Goal: Task Accomplishment & Management: Manage account settings

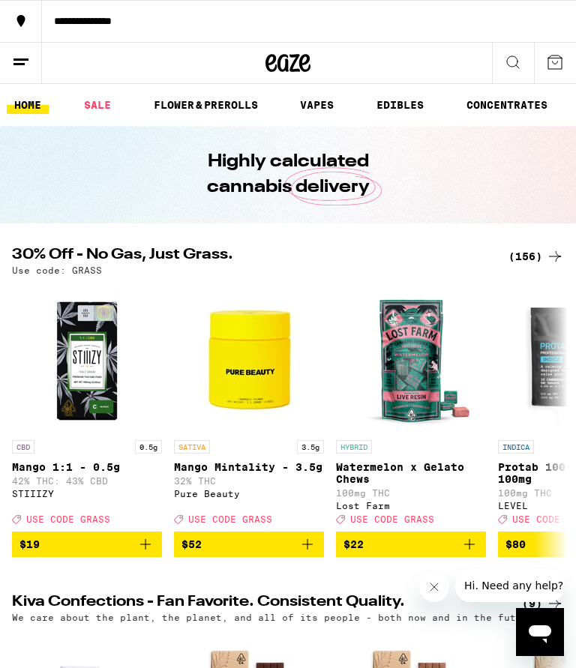
click at [19, 61] on icon at bounding box center [21, 62] width 18 height 18
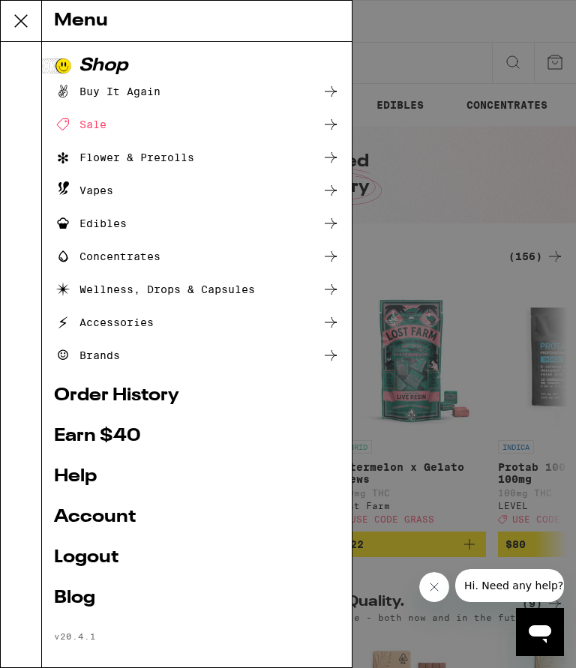
click at [104, 520] on link "Account" at bounding box center [197, 517] width 286 height 18
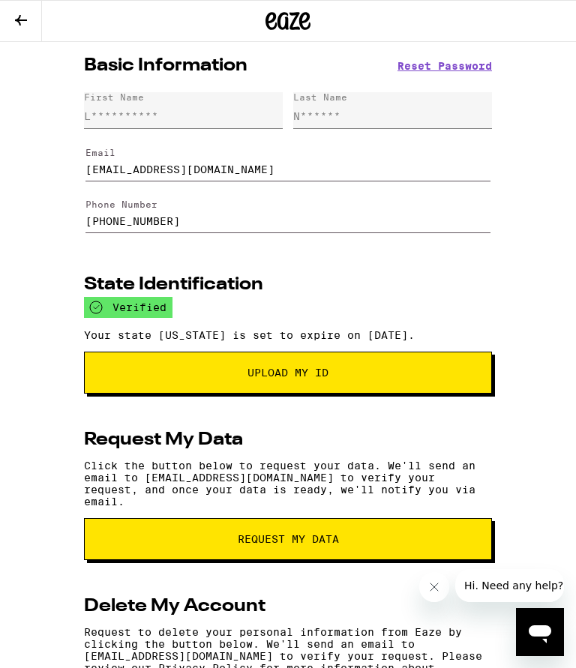
click at [20, 25] on icon at bounding box center [21, 20] width 18 height 18
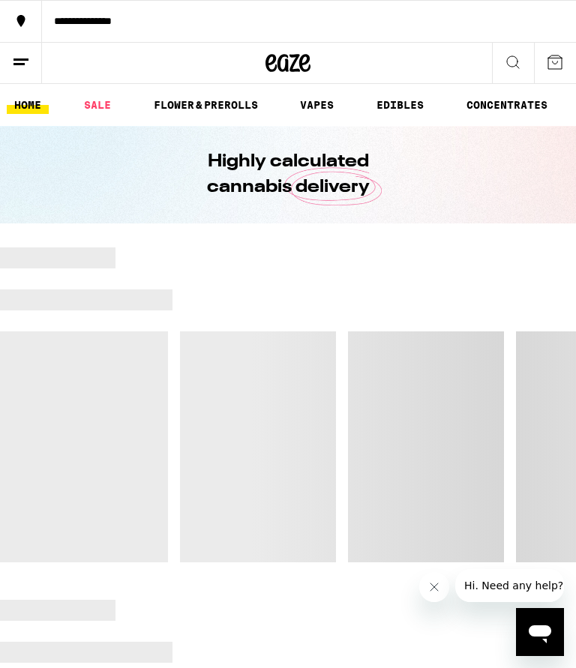
click at [25, 59] on line at bounding box center [20, 59] width 15 height 0
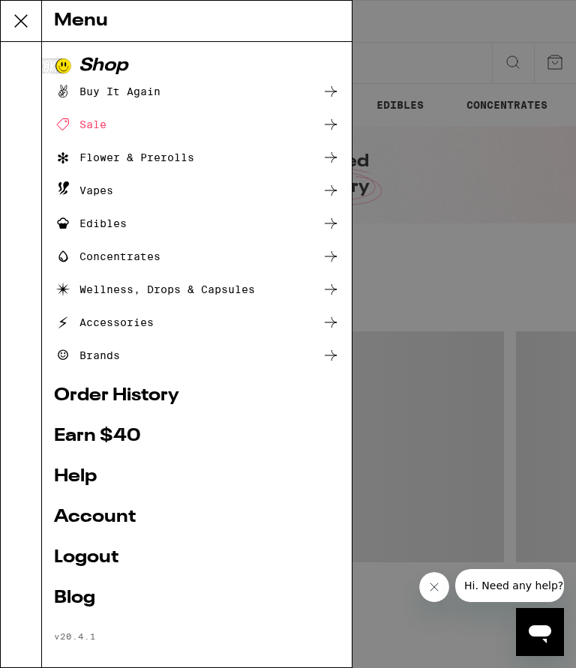
click at [157, 394] on link "Order History" at bounding box center [197, 396] width 286 height 18
